Goal: Transaction & Acquisition: Download file/media

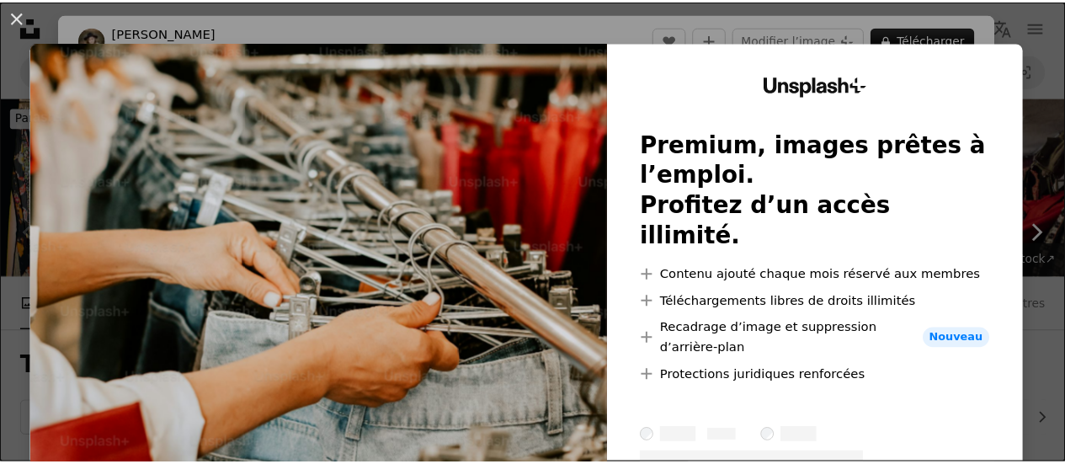
scroll to position [505, 0]
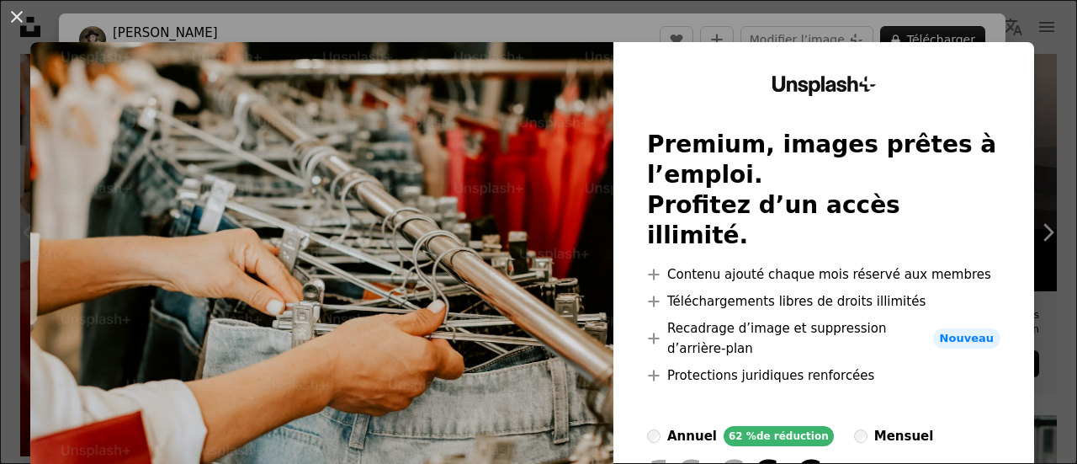
click at [1017, 40] on div "An X shape Unsplash+ Premium, images prêtes à l’emploi. Profitez d’un accès ill…" at bounding box center [538, 232] width 1077 height 464
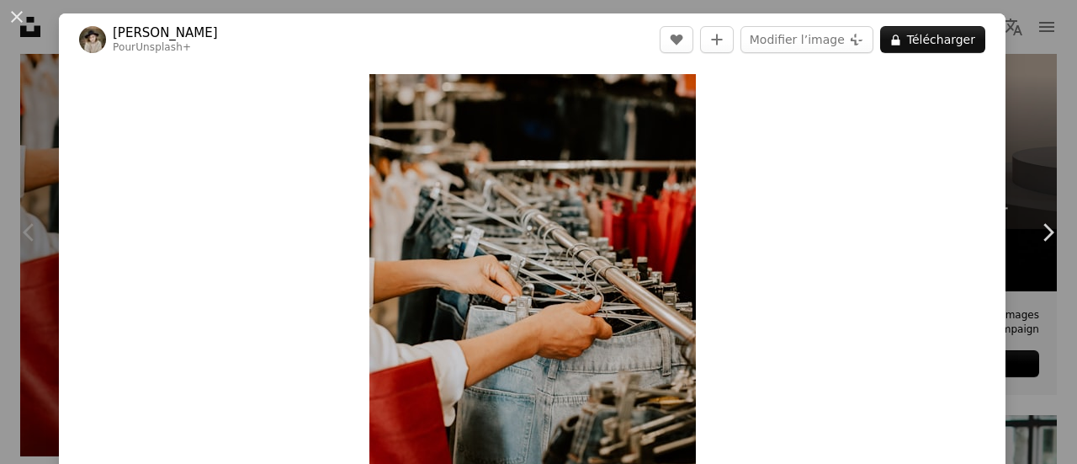
click at [1008, 66] on div "An X shape Chevron left Chevron right [PERSON_NAME] Pour Unsplash+ A heart A pl…" at bounding box center [538, 232] width 1077 height 464
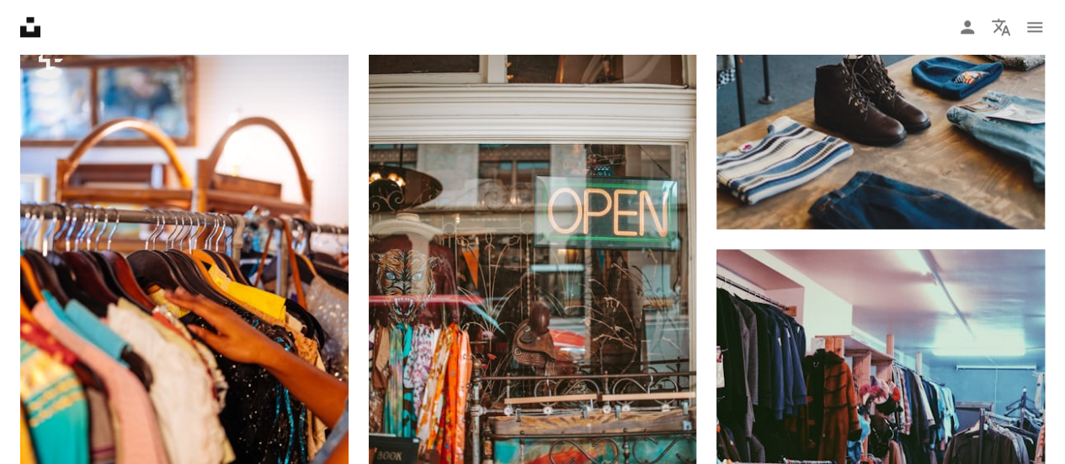
scroll to position [1263, 0]
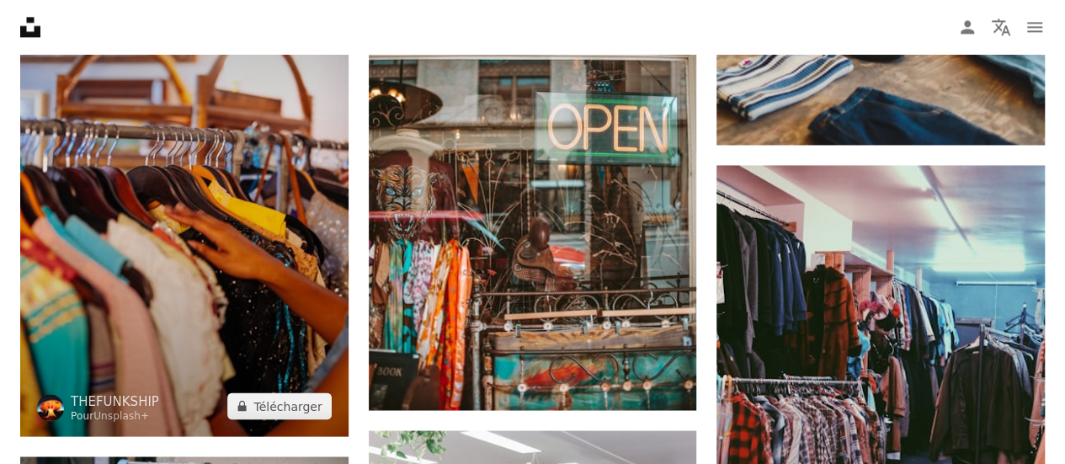
click at [276, 215] on img at bounding box center [184, 190] width 328 height 492
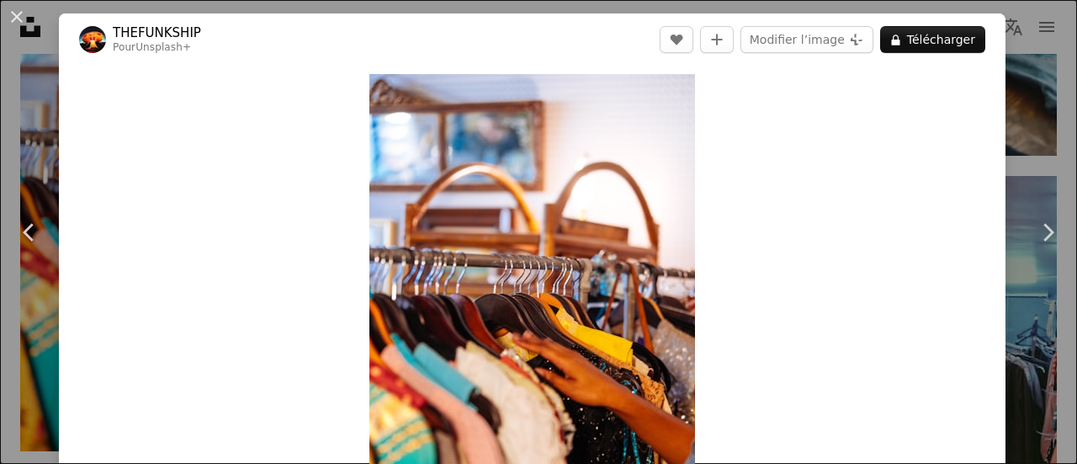
click at [998, 125] on div "An X shape Chevron left Chevron right THEFUNKSHIP Pour Unsplash+ A heart A plus…" at bounding box center [538, 232] width 1077 height 464
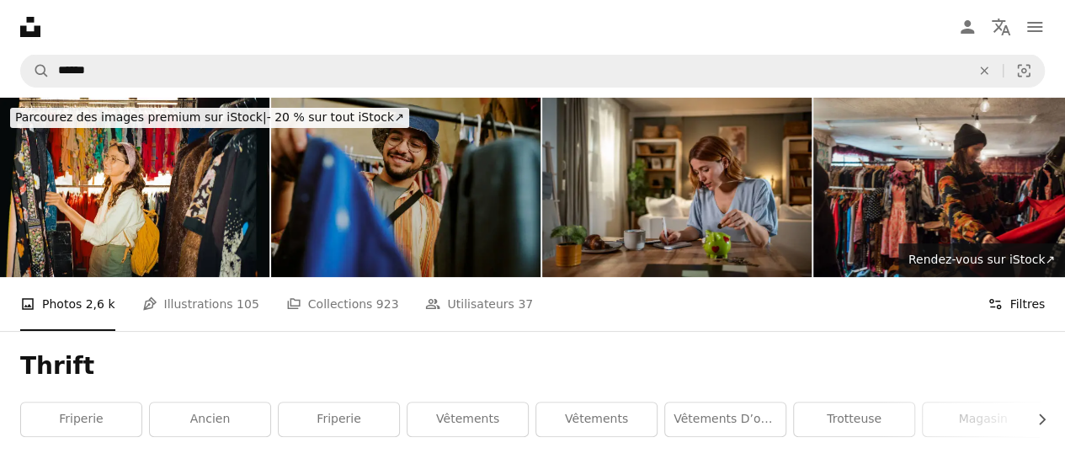
click at [1028, 306] on button "Filters Filtres" at bounding box center [1015, 304] width 57 height 54
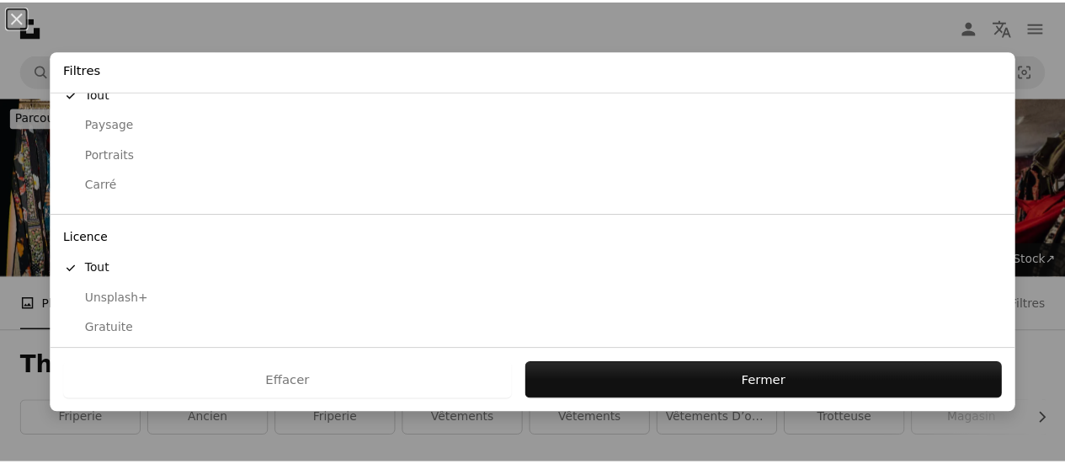
scroll to position [201, 0]
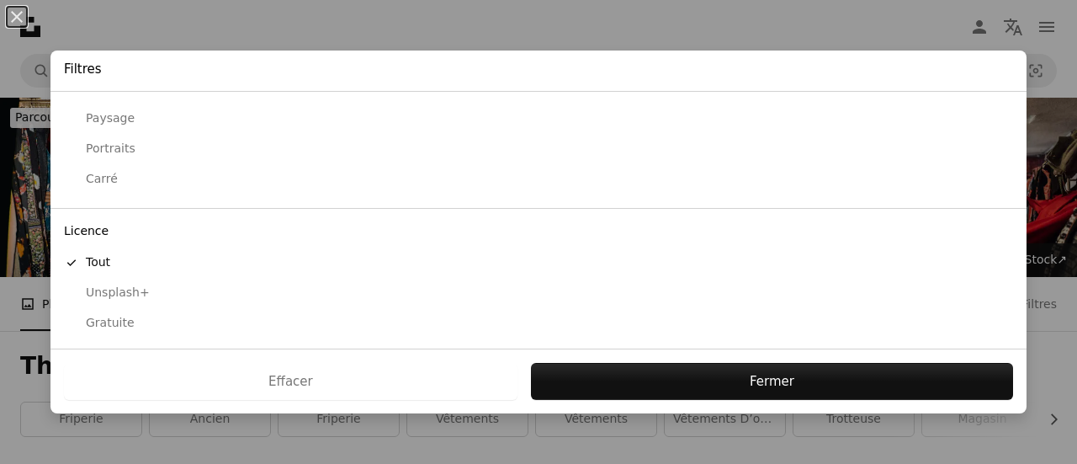
click at [104, 316] on div "Gratuite" at bounding box center [539, 323] width 950 height 17
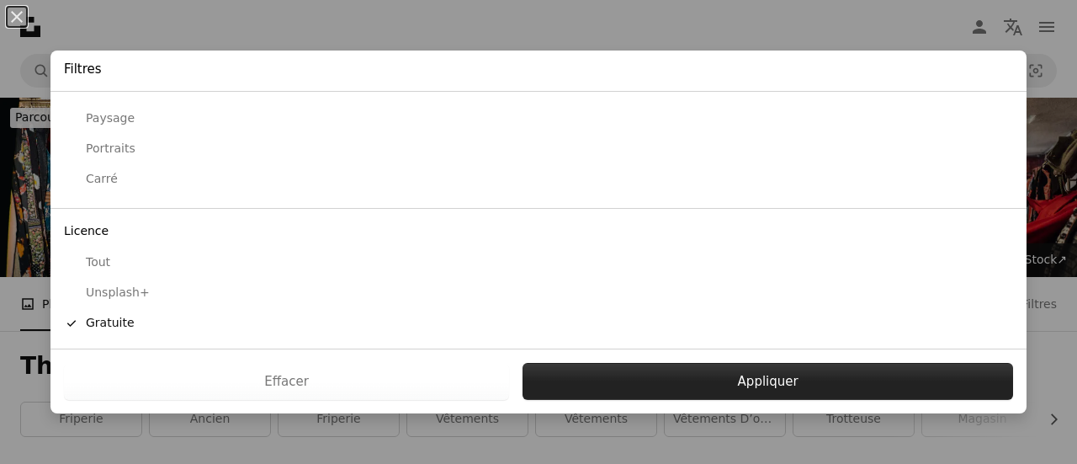
click at [660, 371] on button "Appliquer" at bounding box center [768, 381] width 491 height 37
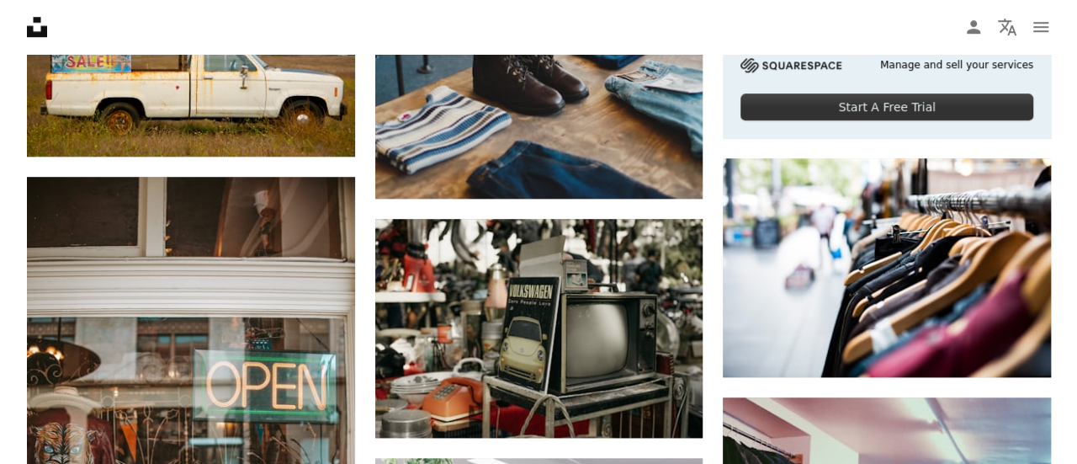
scroll to position [421, 0]
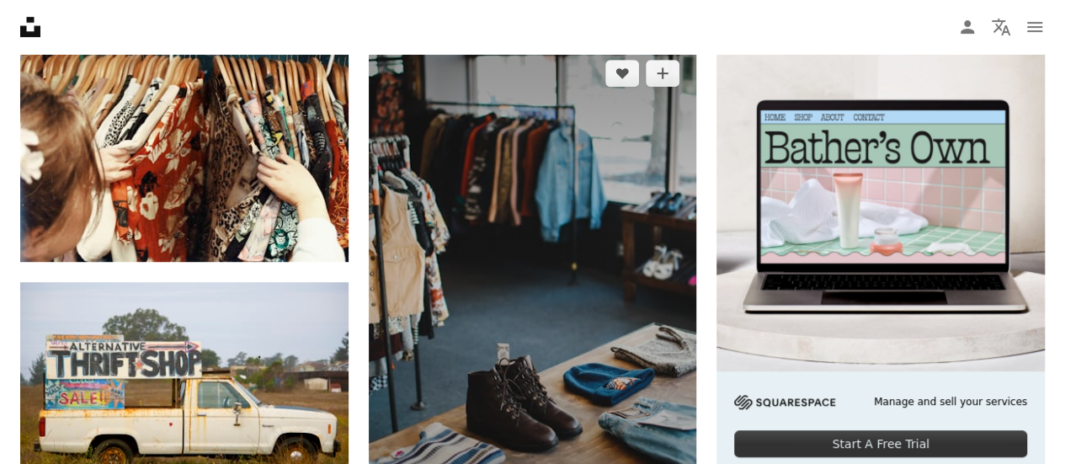
click at [433, 279] on img at bounding box center [533, 289] width 328 height 492
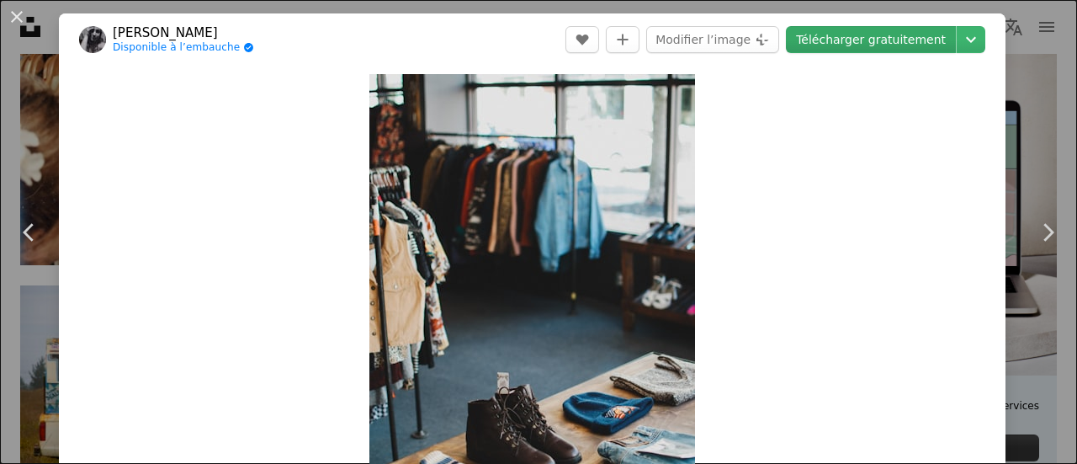
click at [874, 44] on link "Télécharger gratuitement" at bounding box center [871, 39] width 170 height 27
